Goal: Find specific page/section: Find specific page/section

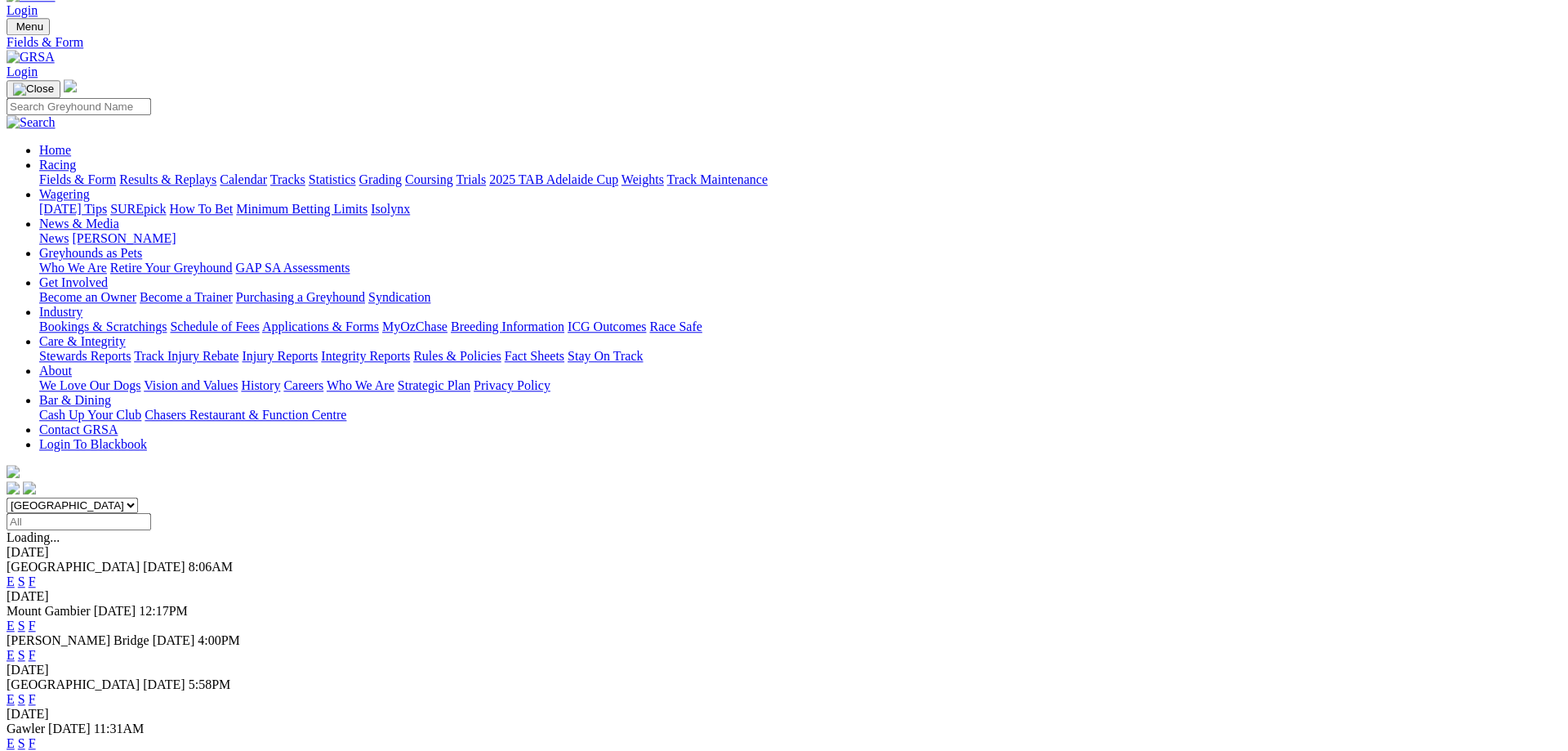
scroll to position [83, 0]
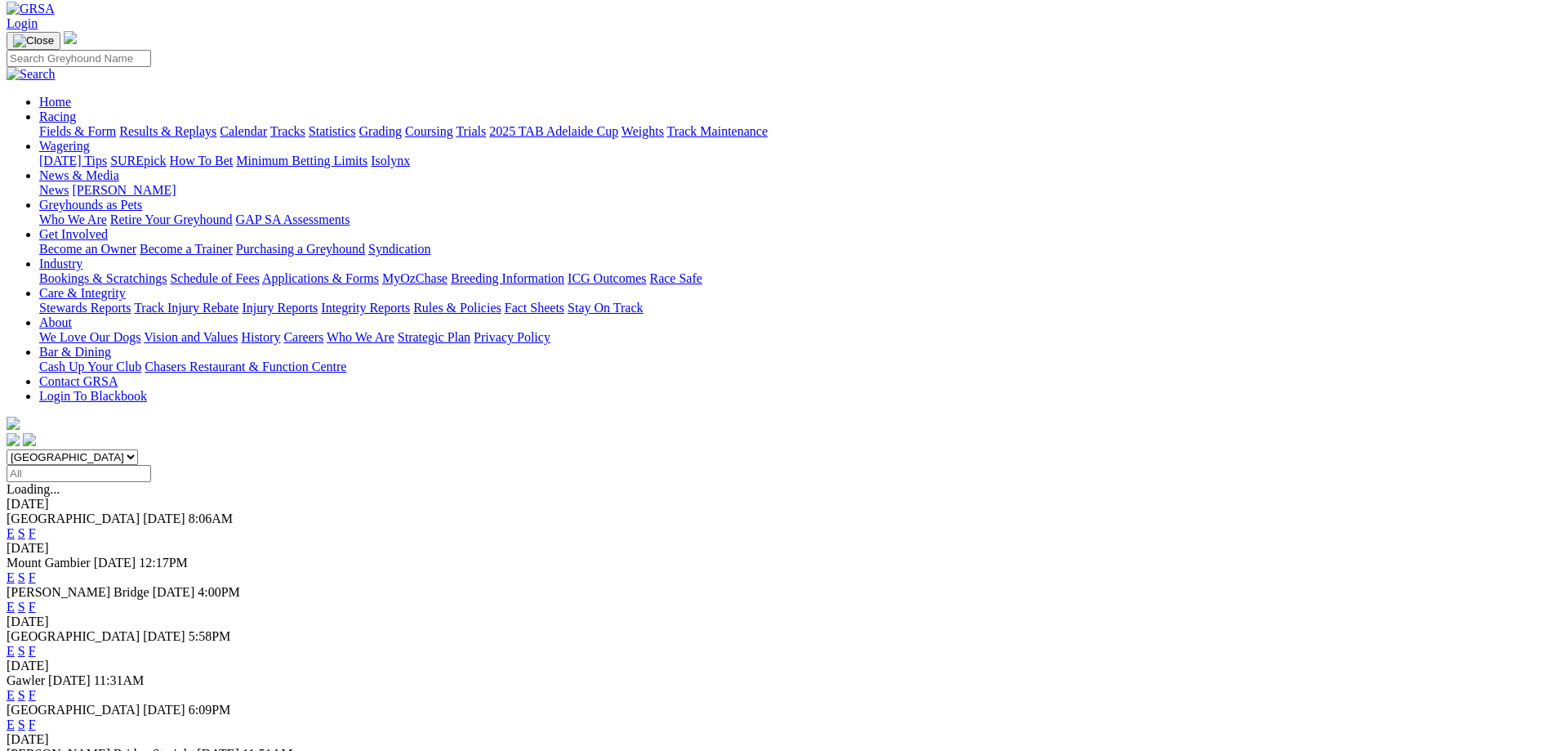
click at [36, 644] on link "F" at bounding box center [32, 651] width 8 height 14
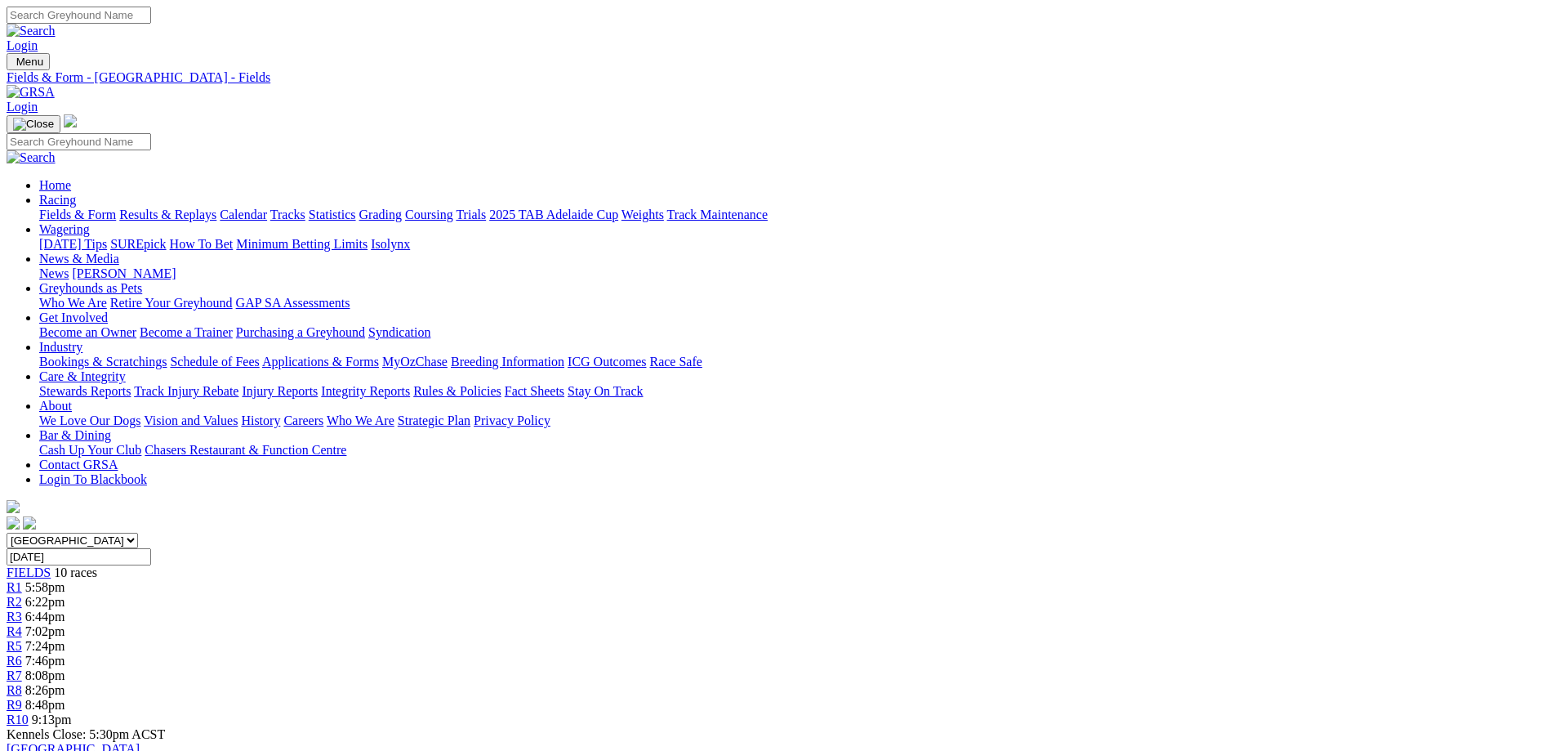
click at [116, 207] on link "Fields & Form" at bounding box center [78, 214] width 77 height 14
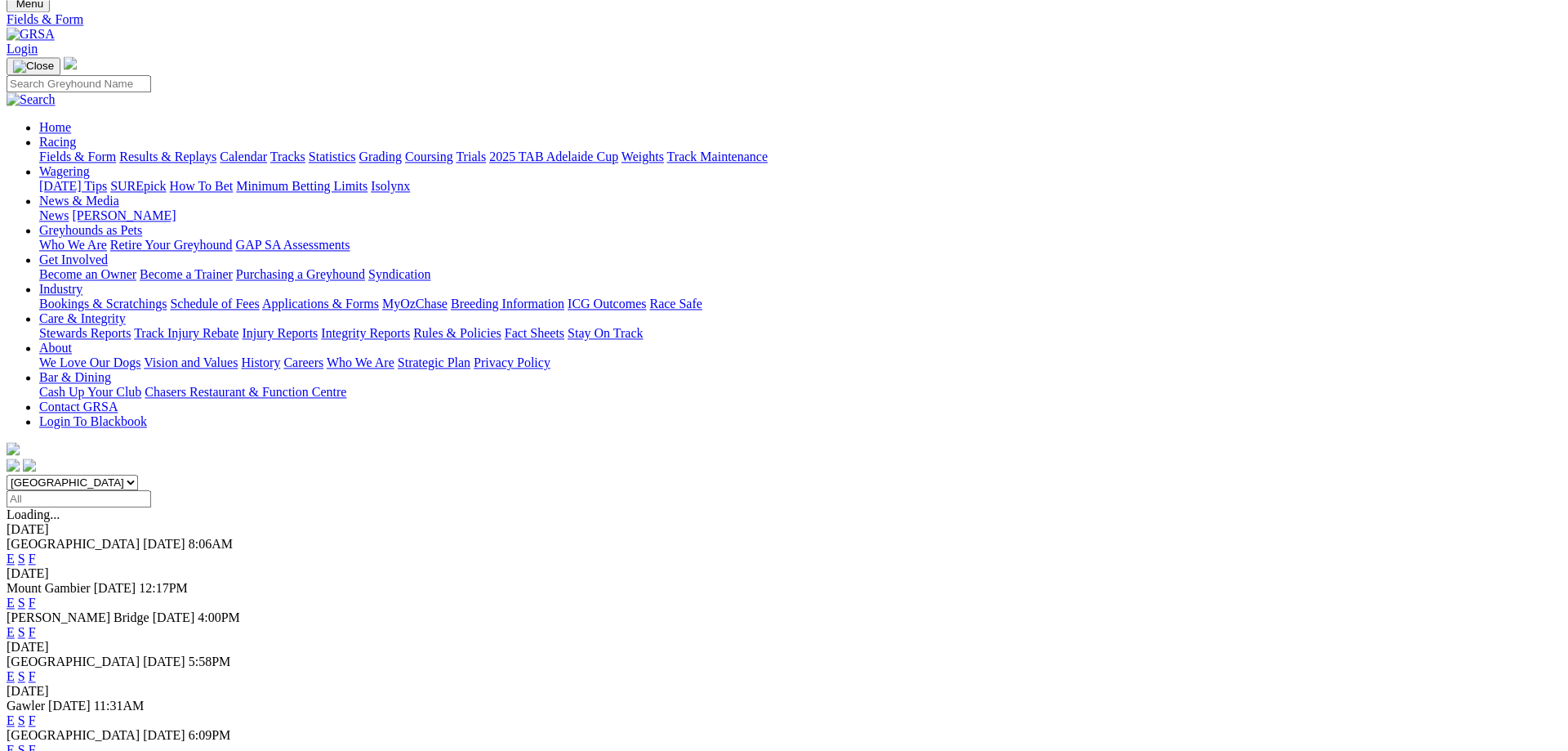
scroll to position [166, 0]
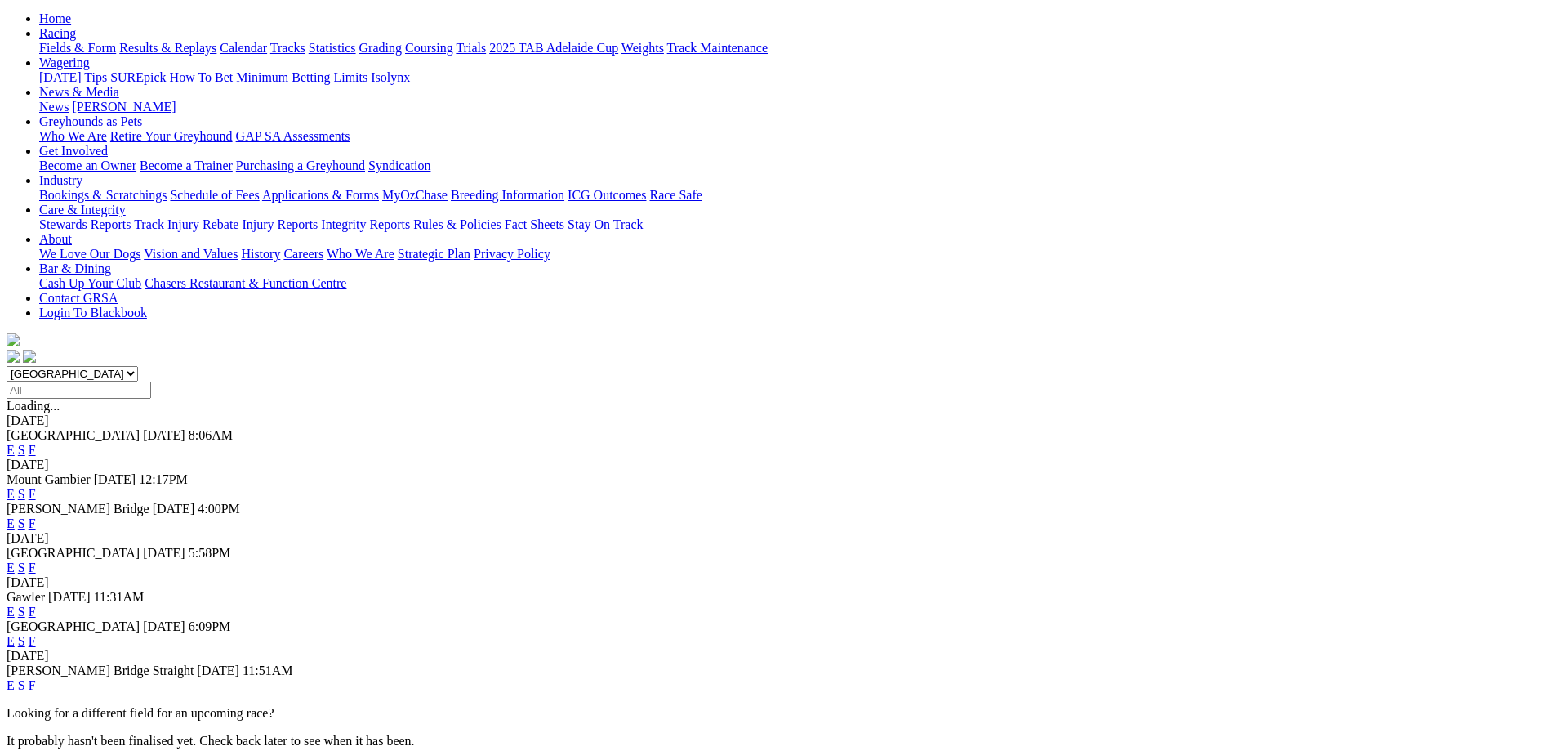
click at [36, 604] on link "F" at bounding box center [32, 611] width 8 height 14
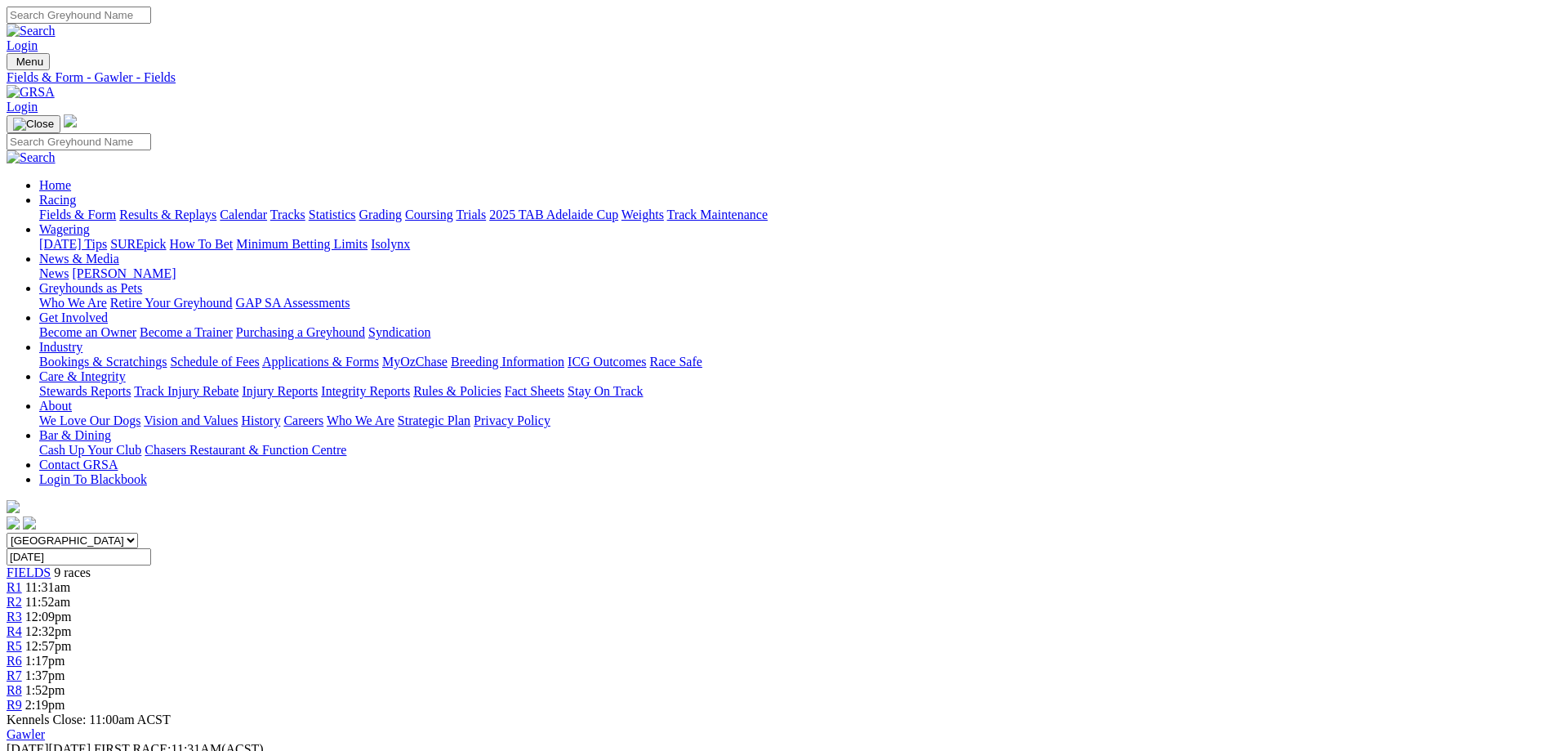
click at [116, 207] on link "Fields & Form" at bounding box center [78, 214] width 77 height 14
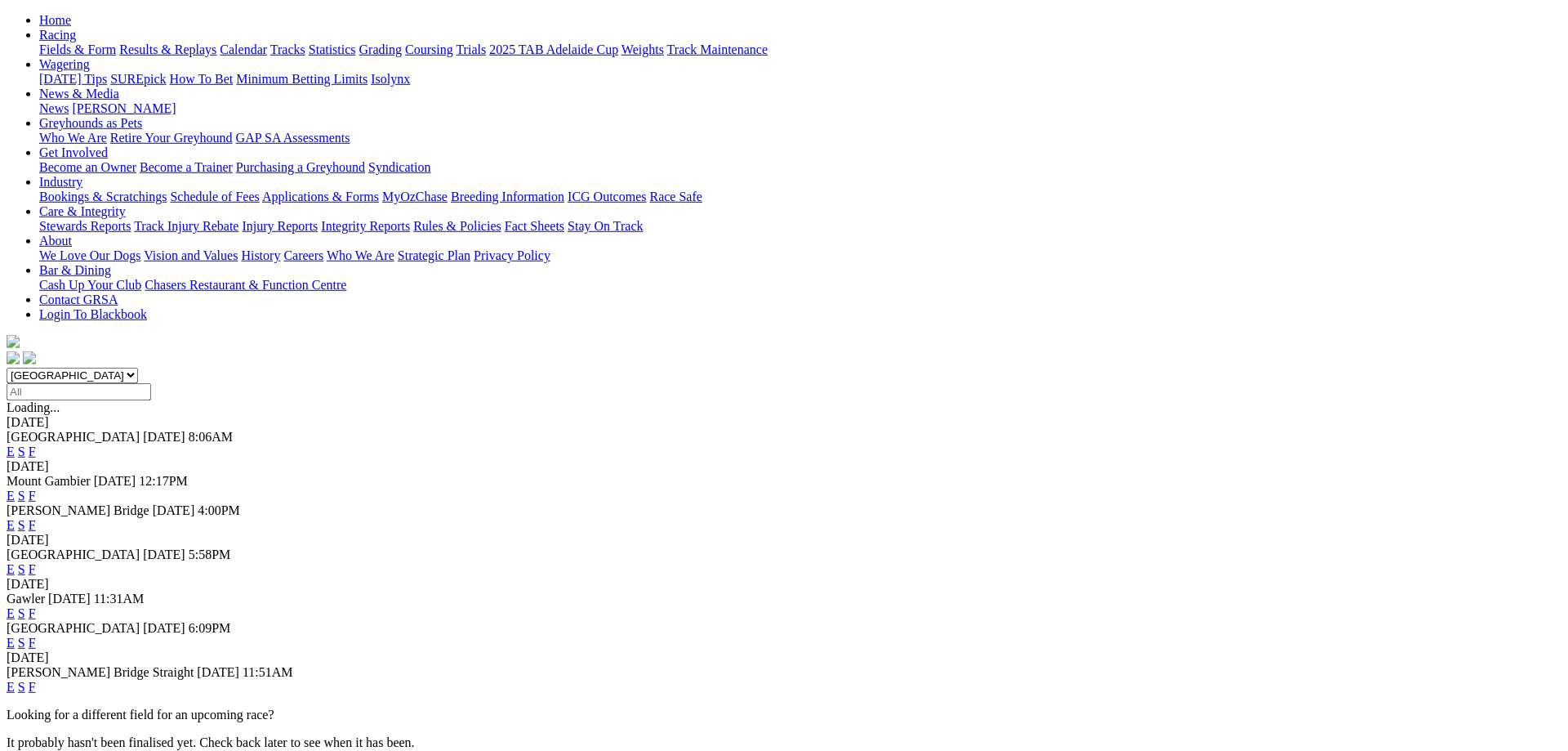
scroll to position [166, 0]
click at [36, 678] on link "F" at bounding box center [32, 685] width 8 height 14
